Goal: Information Seeking & Learning: Find specific fact

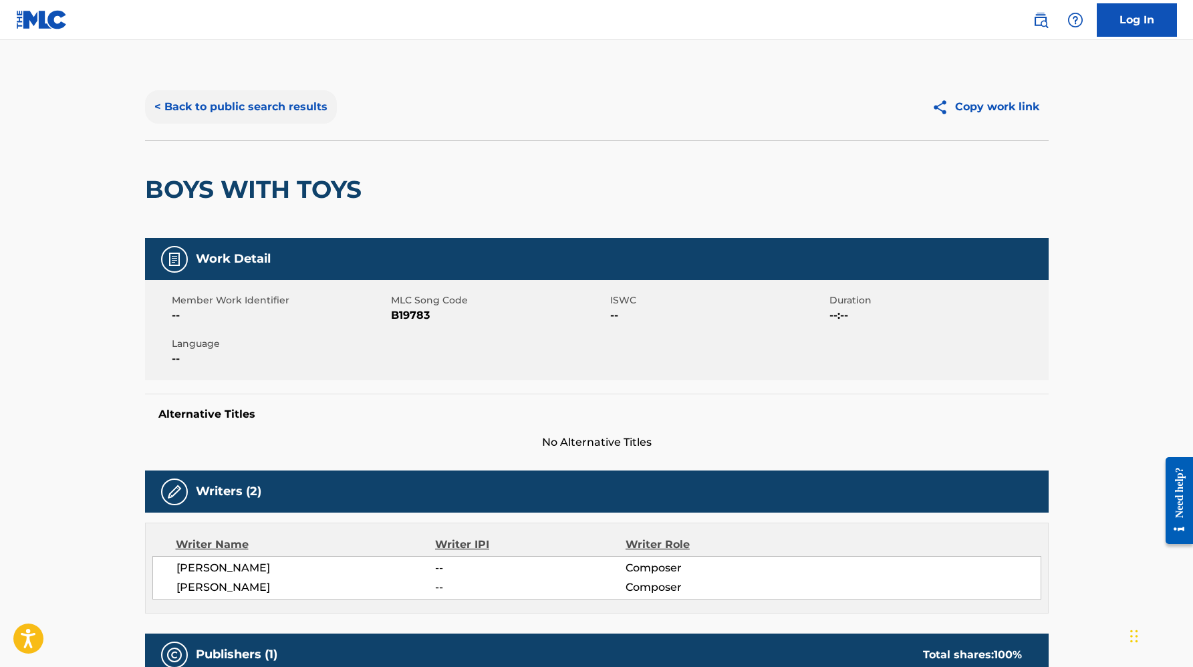
click at [252, 98] on button "< Back to public search results" at bounding box center [241, 106] width 192 height 33
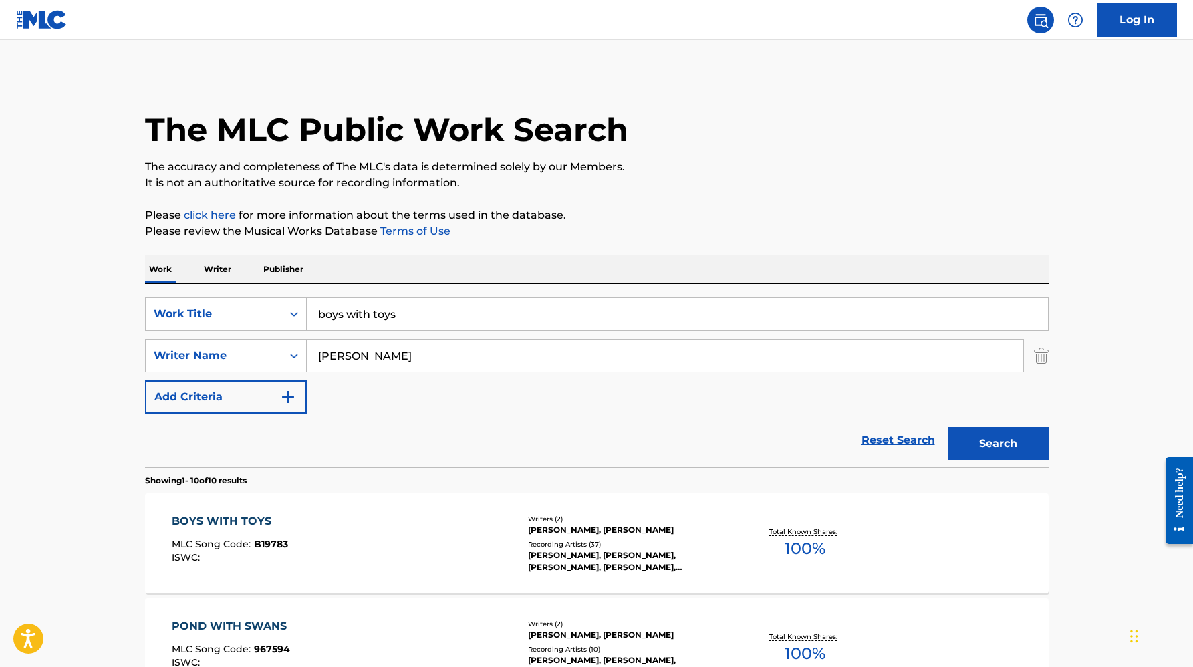
scroll to position [49, 0]
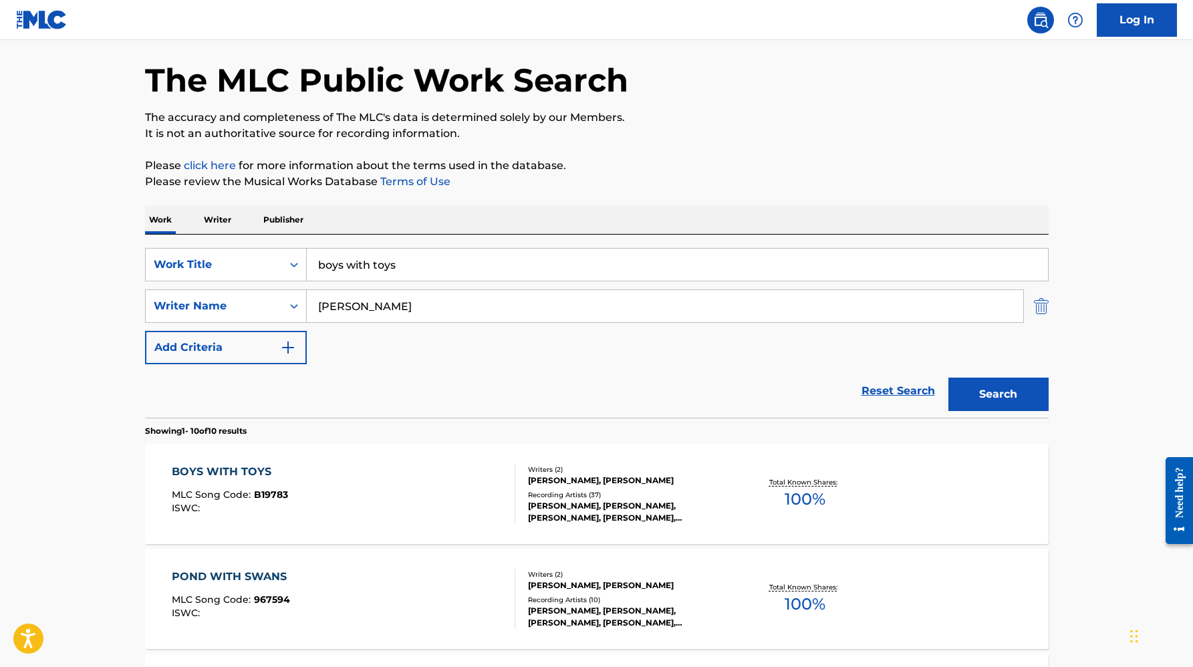
click at [1043, 309] on img "Search Form" at bounding box center [1041, 305] width 15 height 33
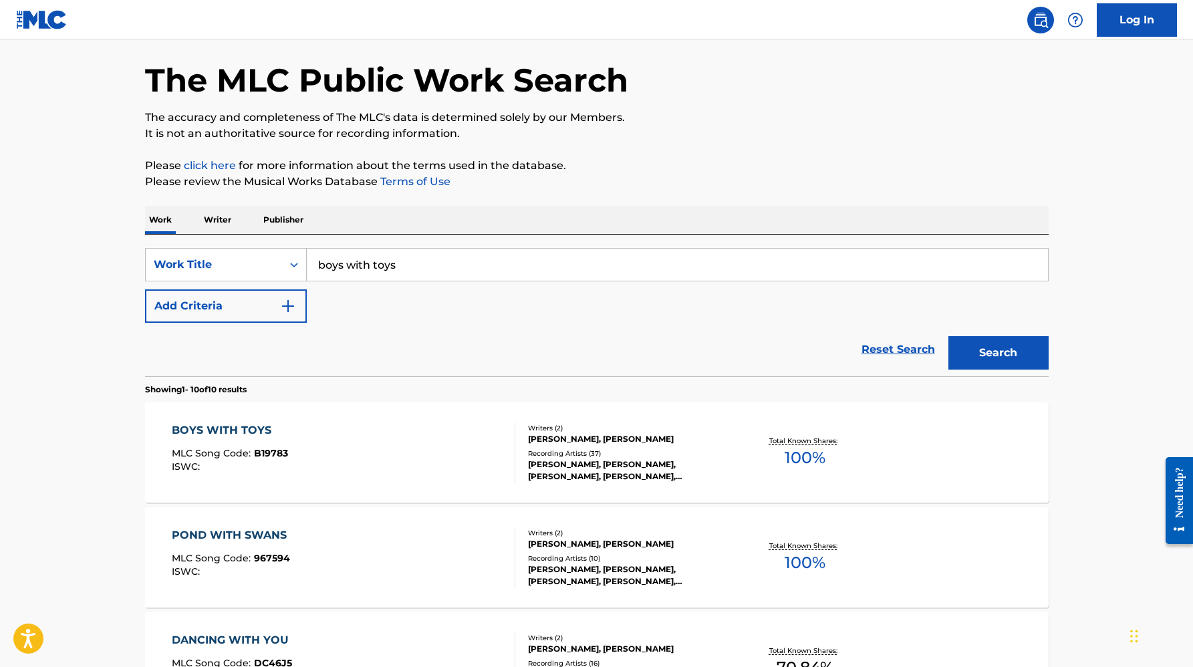
drag, startPoint x: 437, startPoint y: 266, endPoint x: 241, endPoint y: 235, distance: 198.9
click at [241, 235] on div "SearchWithCriteria9cd3b173-12ff-4282-8943-17189d7ba54f Work Title boys with toy…" at bounding box center [596, 306] width 903 height 142
type input "escapade"
click at [217, 299] on button "Add Criteria" at bounding box center [226, 305] width 162 height 33
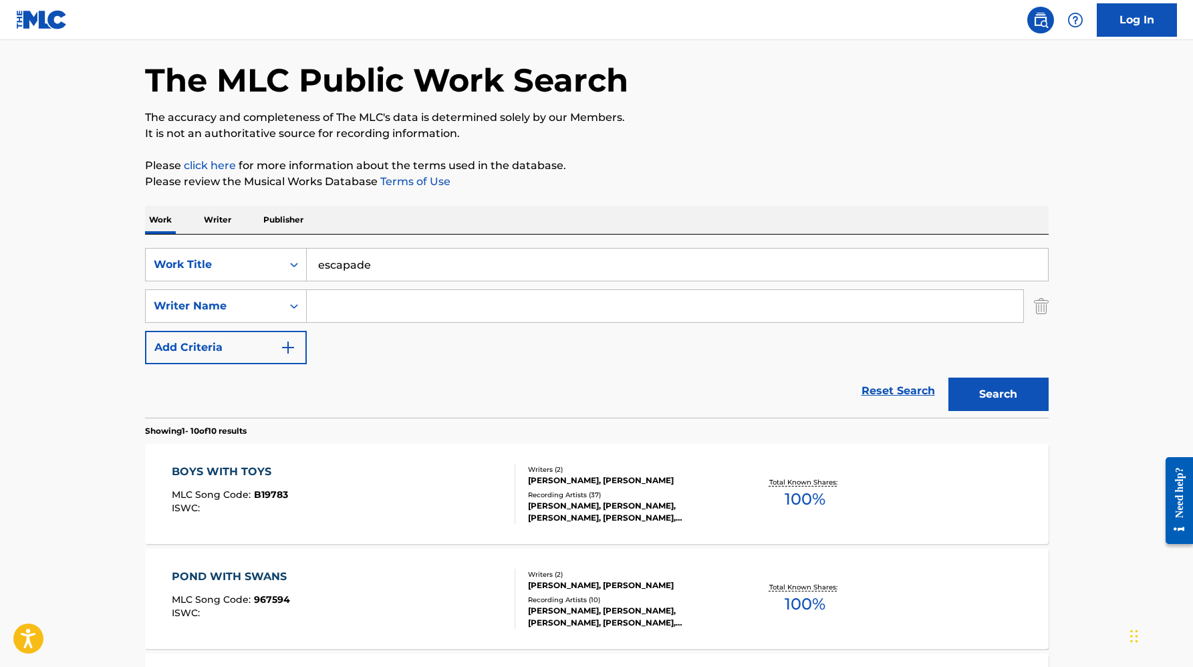
click at [366, 313] on input "Search Form" at bounding box center [665, 306] width 716 height 32
type input "[PERSON_NAME]"
click at [948, 378] on button "Search" at bounding box center [998, 394] width 100 height 33
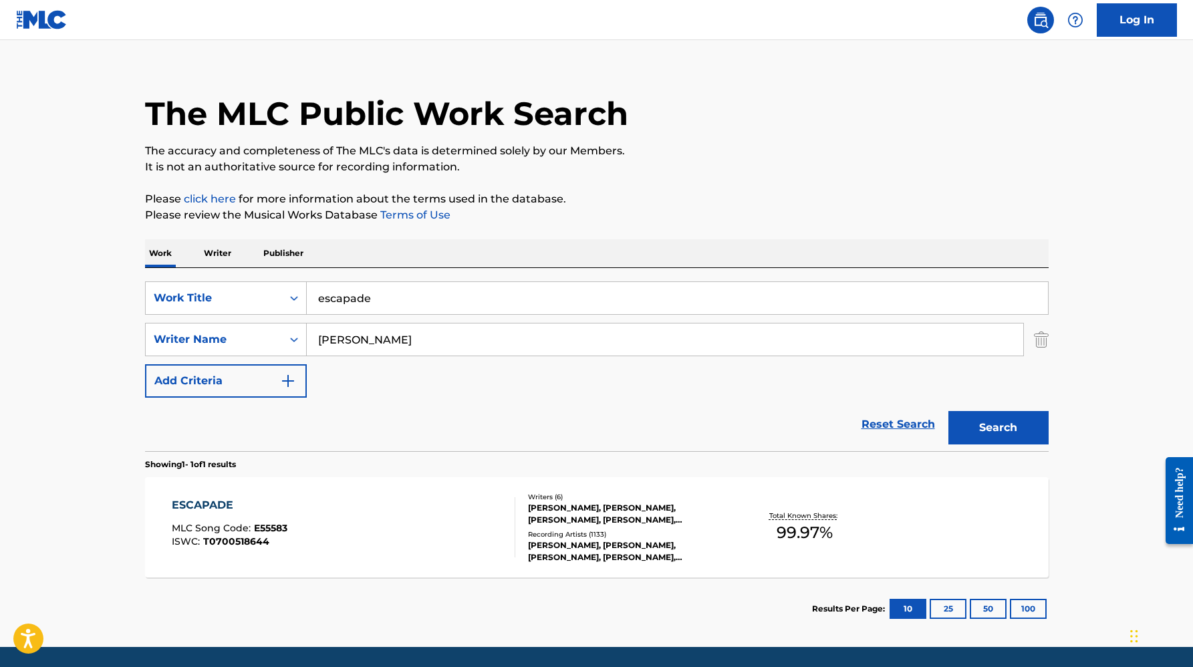
scroll to position [17, 0]
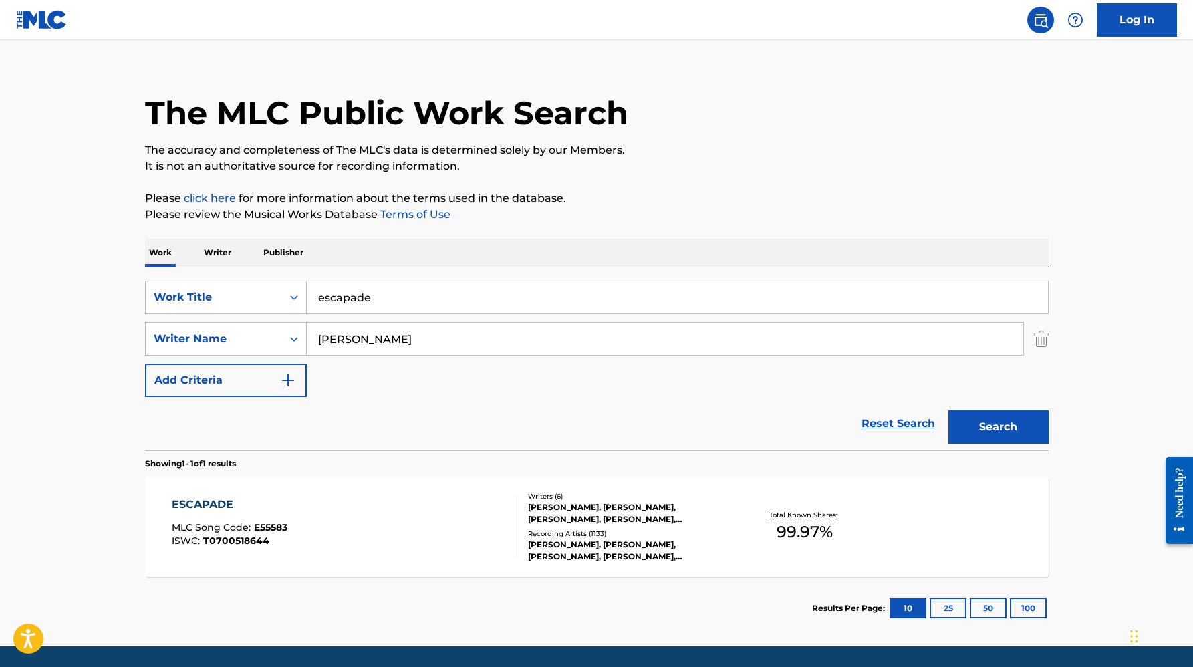
click at [406, 566] on div "ESCAPADE MLC Song Code : E55583 ISWC : T0700518644 Writers ( 6 ) [PERSON_NAME],…" at bounding box center [596, 526] width 903 height 100
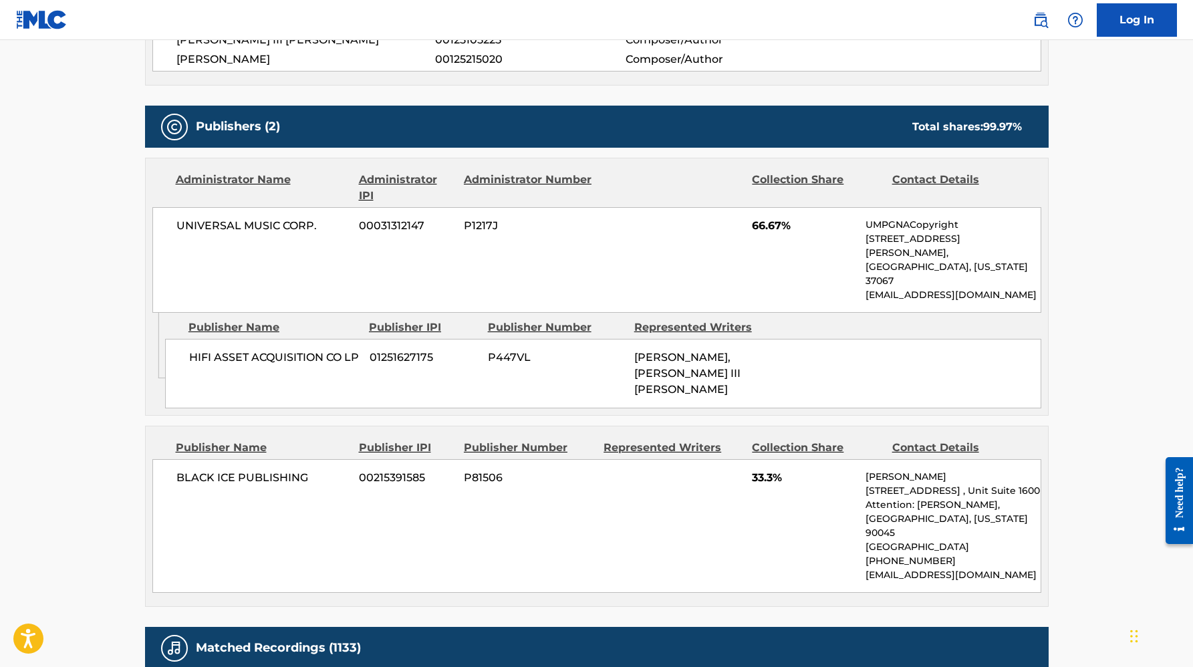
scroll to position [655, 0]
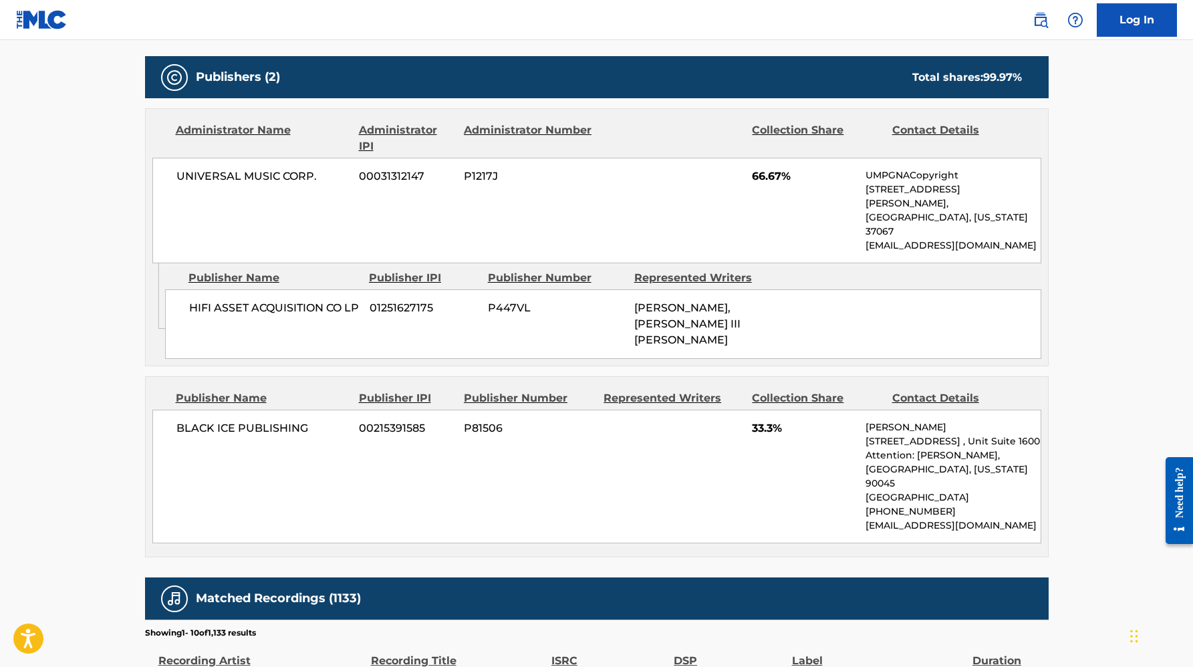
drag, startPoint x: 866, startPoint y: 470, endPoint x: 893, endPoint y: 480, distance: 29.2
click at [894, 519] on p "[EMAIL_ADDRESS][DOMAIN_NAME]" at bounding box center [952, 526] width 174 height 14
copy p "[EMAIL_ADDRESS][DOMAIN_NAME]"
